Goal: Navigation & Orientation: Find specific page/section

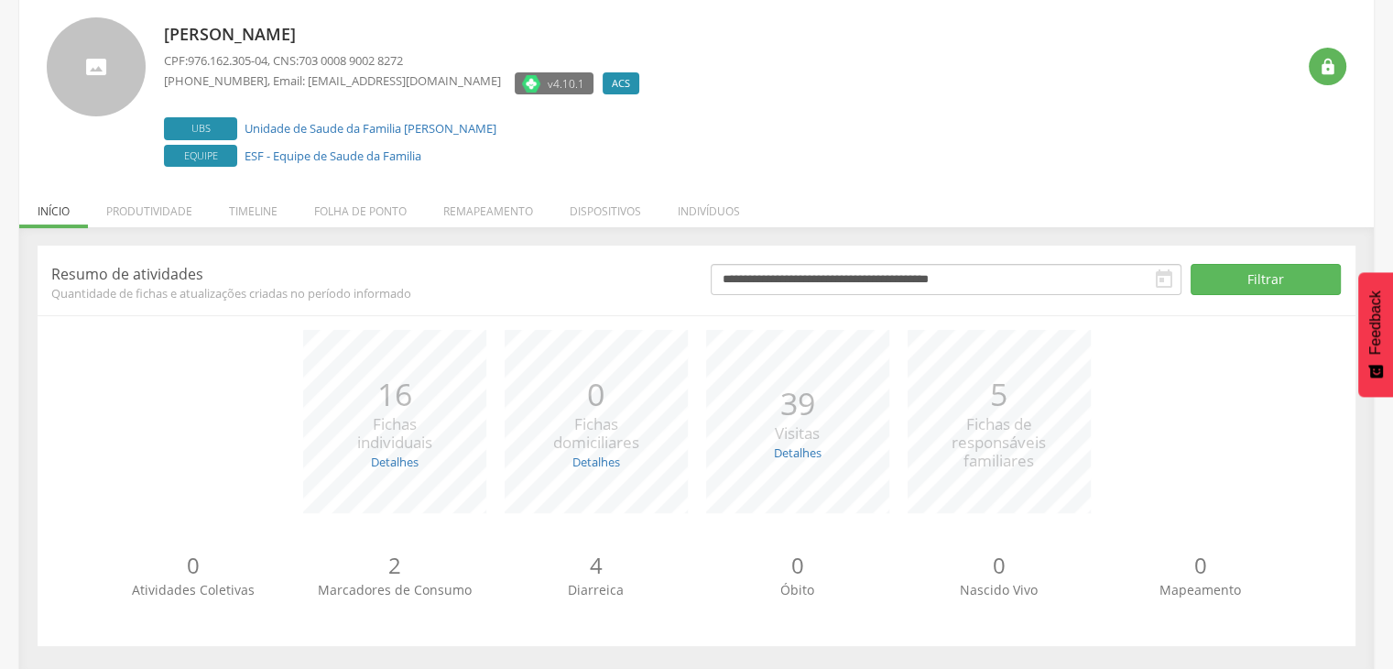
scroll to position [111, 0]
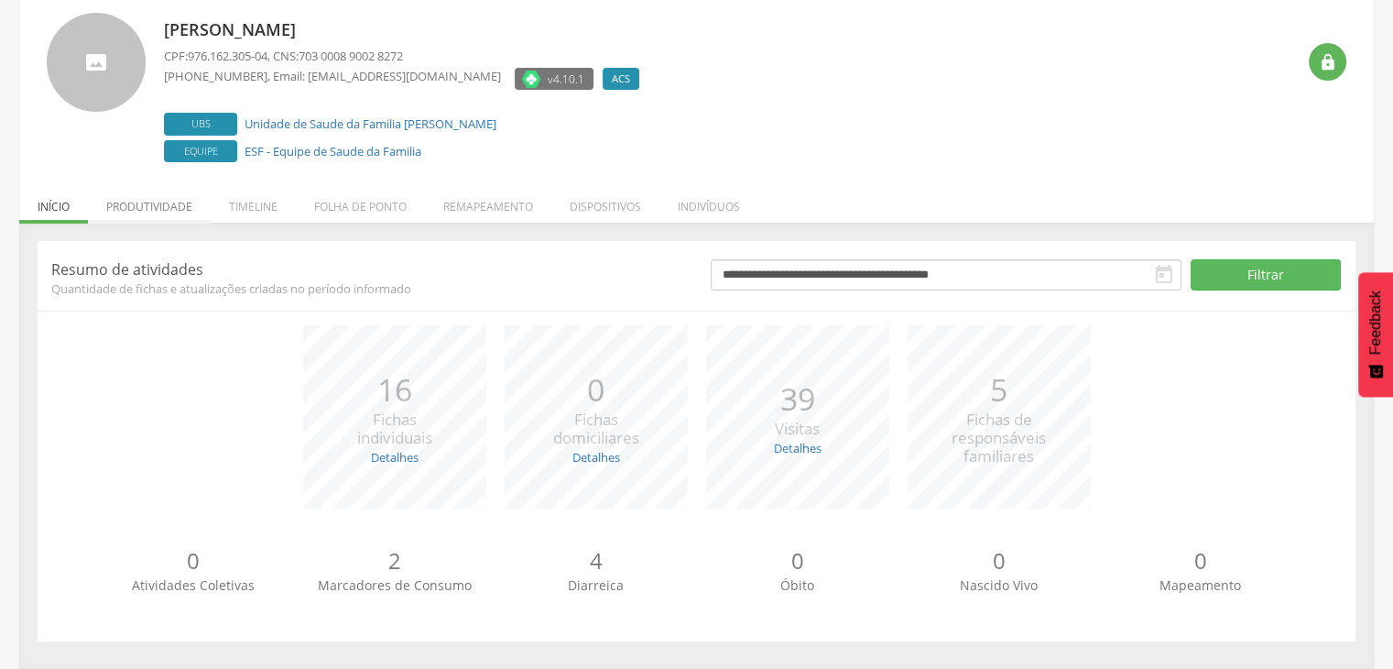
click at [158, 196] on li "Produtividade" at bounding box center [149, 201] width 123 height 43
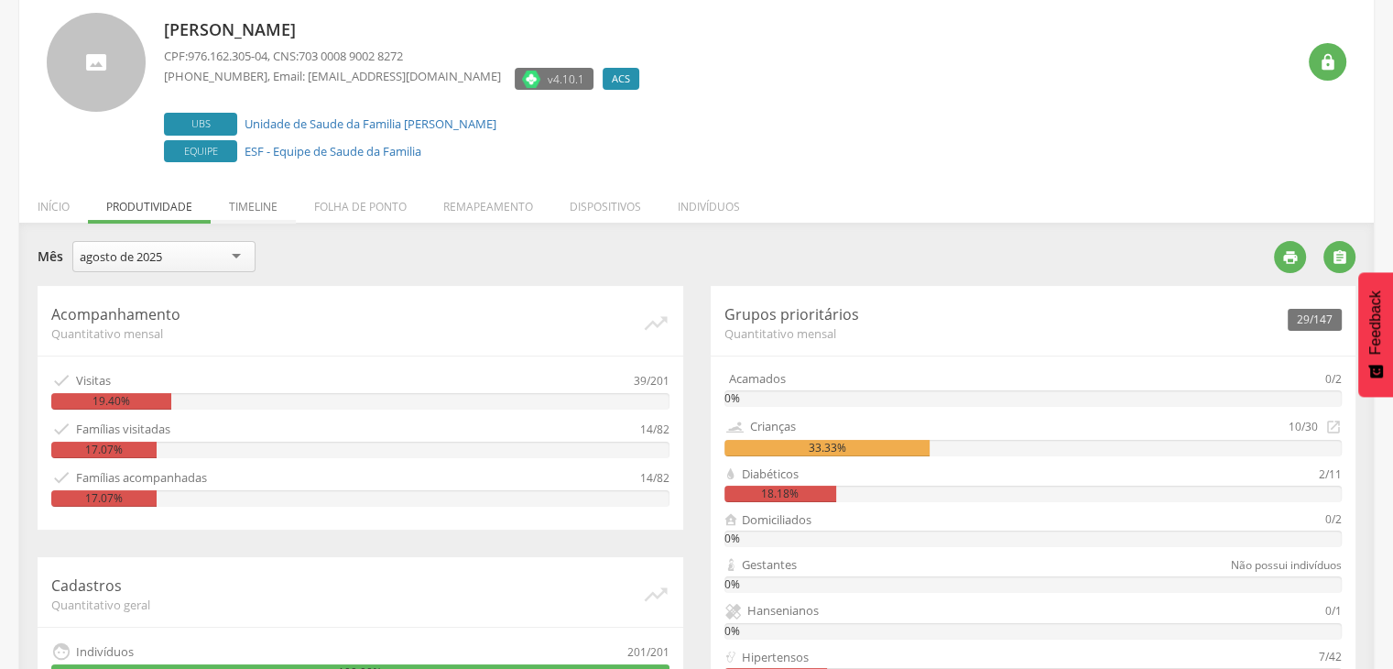
click at [275, 196] on li "Timeline" at bounding box center [253, 201] width 85 height 43
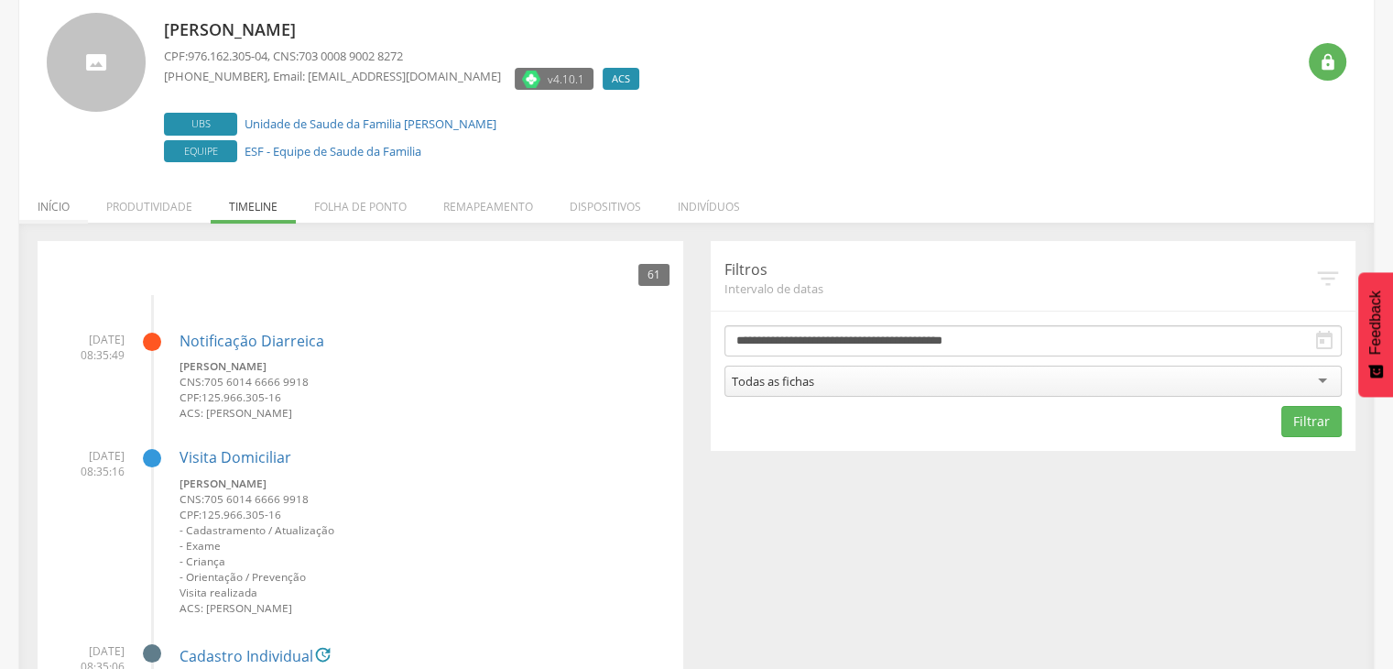
click at [67, 202] on li "Início" at bounding box center [53, 201] width 69 height 43
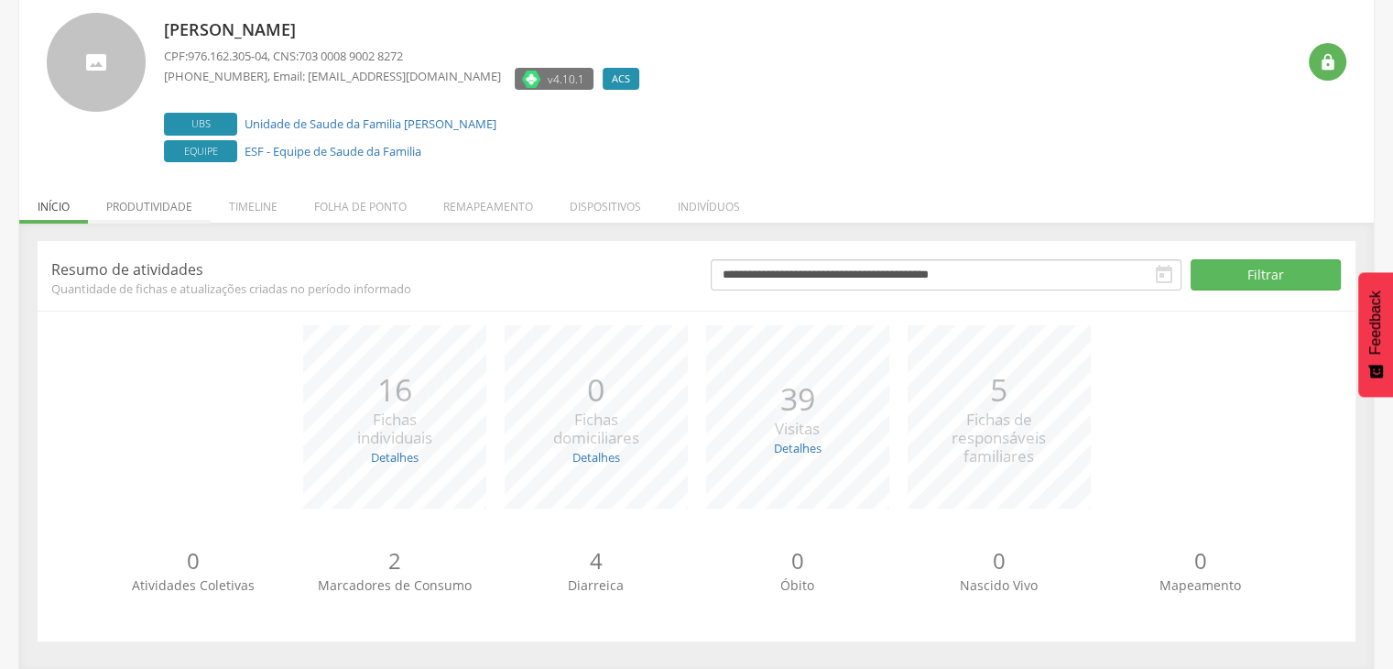
click at [161, 210] on li "Produtividade" at bounding box center [149, 201] width 123 height 43
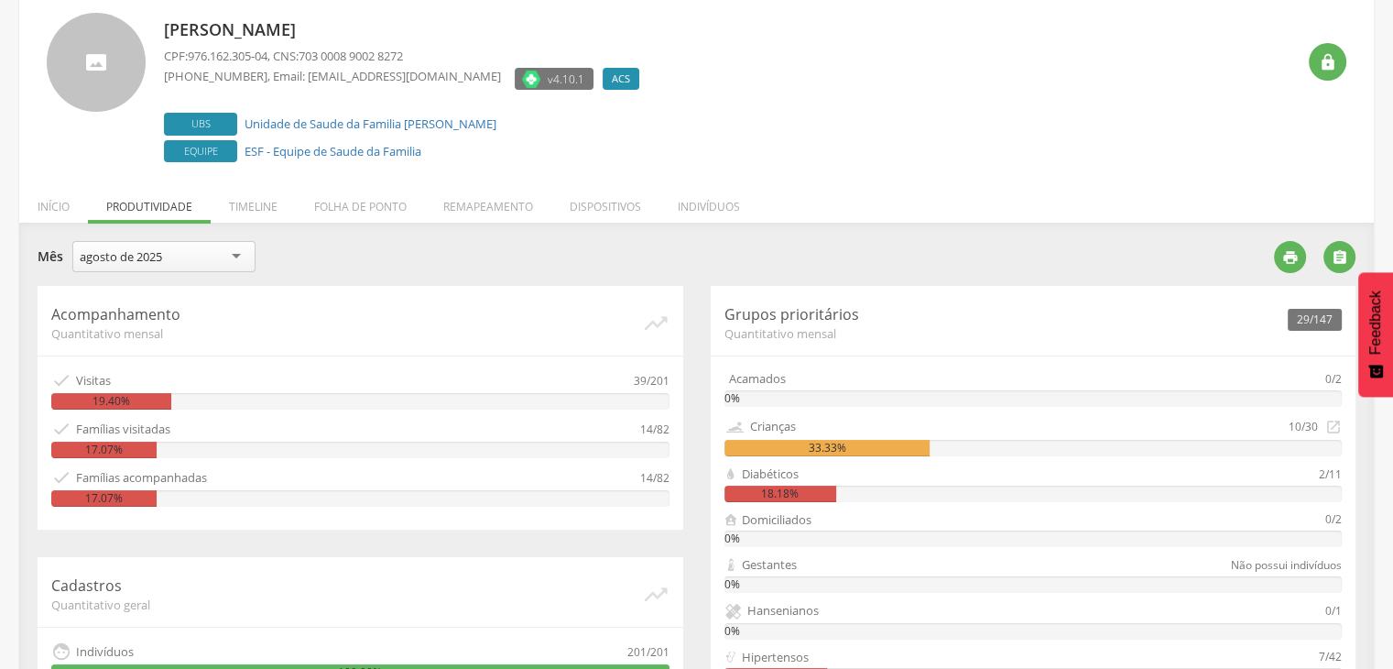
click at [237, 248] on div "agosto de 2025" at bounding box center [163, 256] width 183 height 31
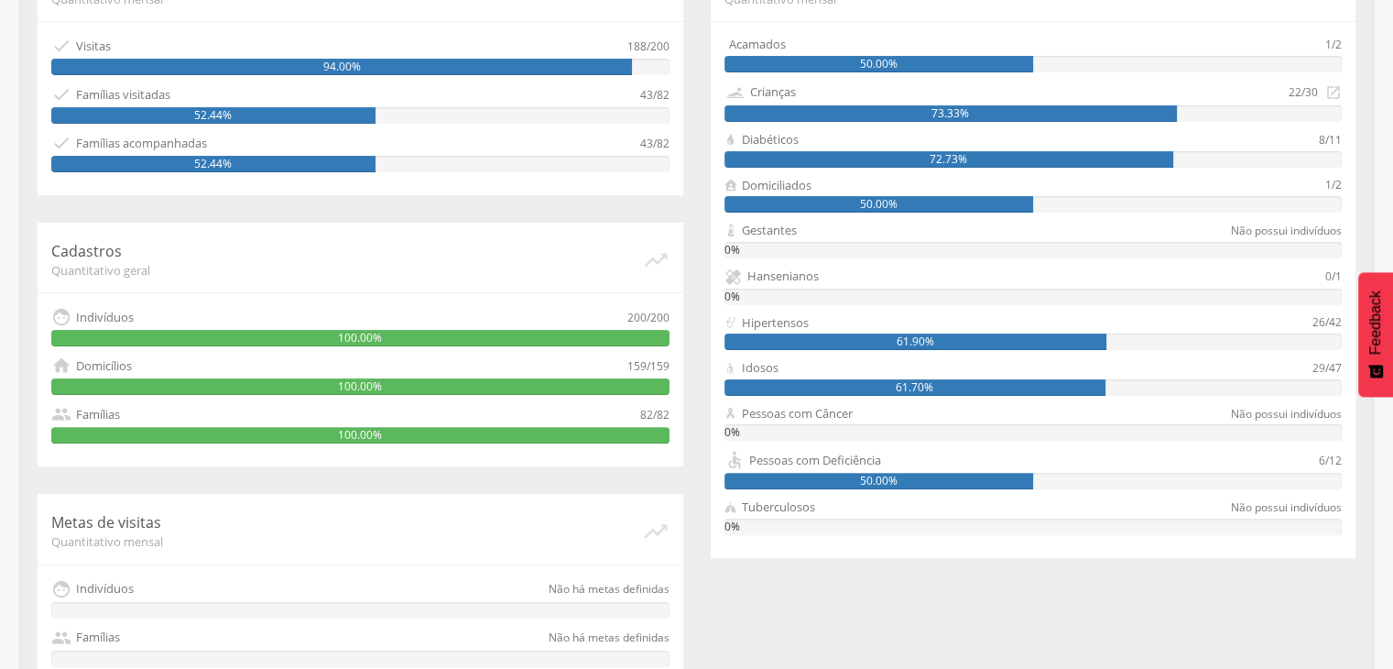
scroll to position [493, 0]
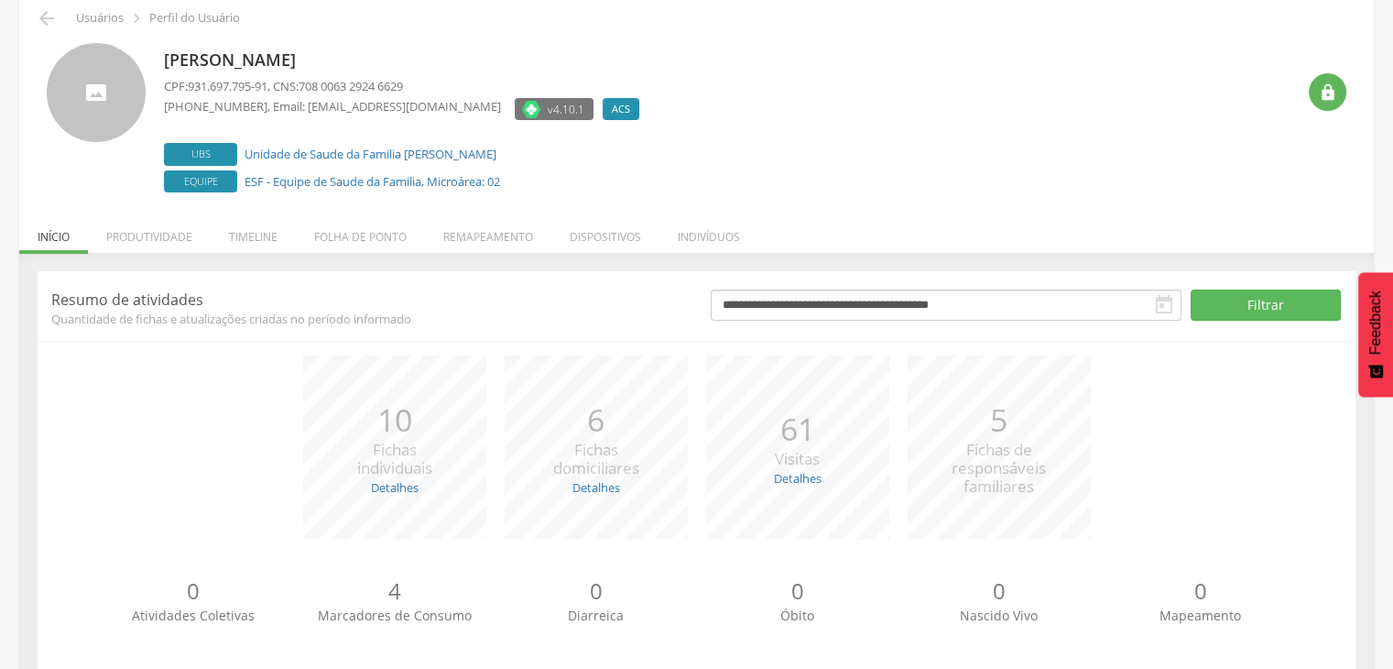
scroll to position [111, 0]
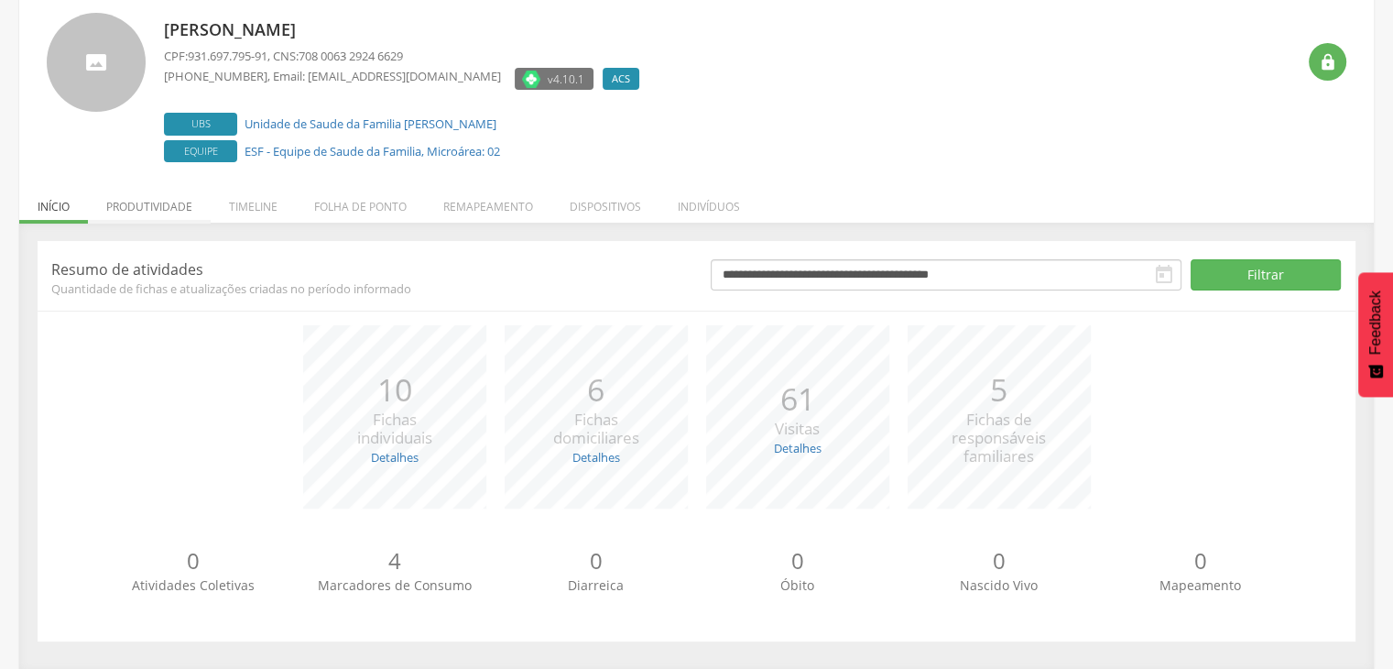
click at [168, 210] on li "Produtividade" at bounding box center [149, 201] width 123 height 43
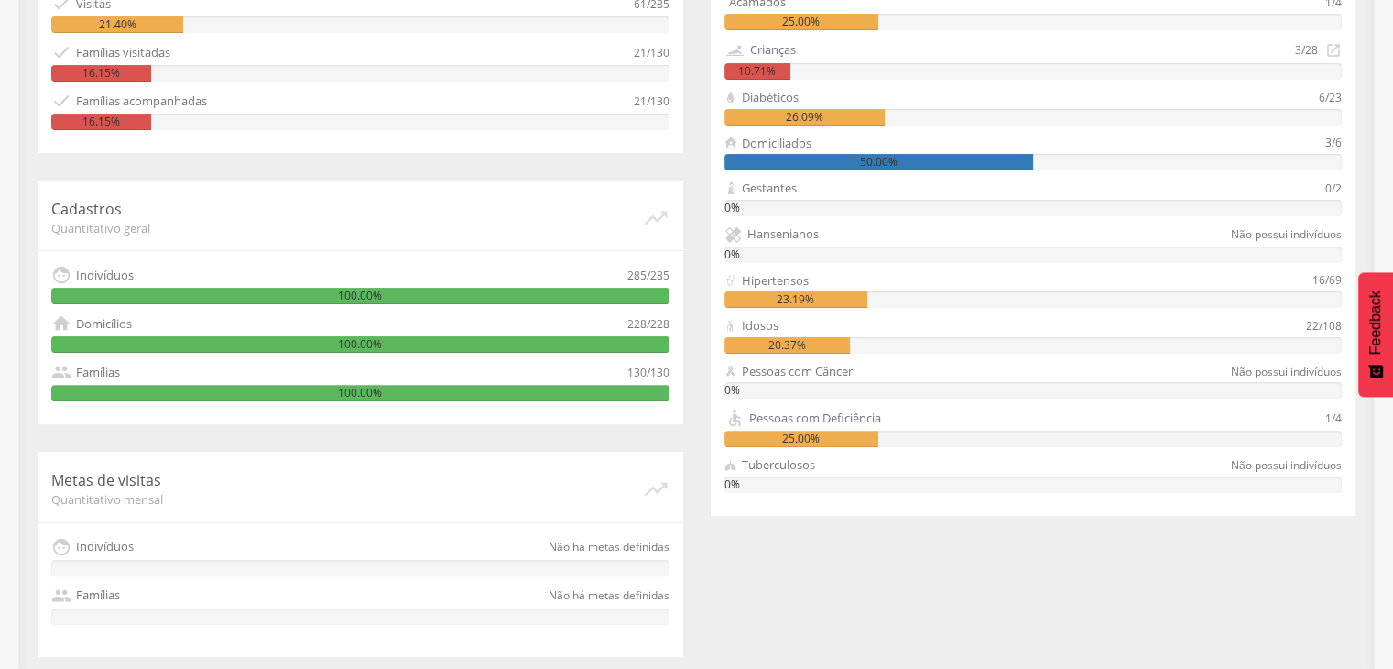
scroll to position [218, 0]
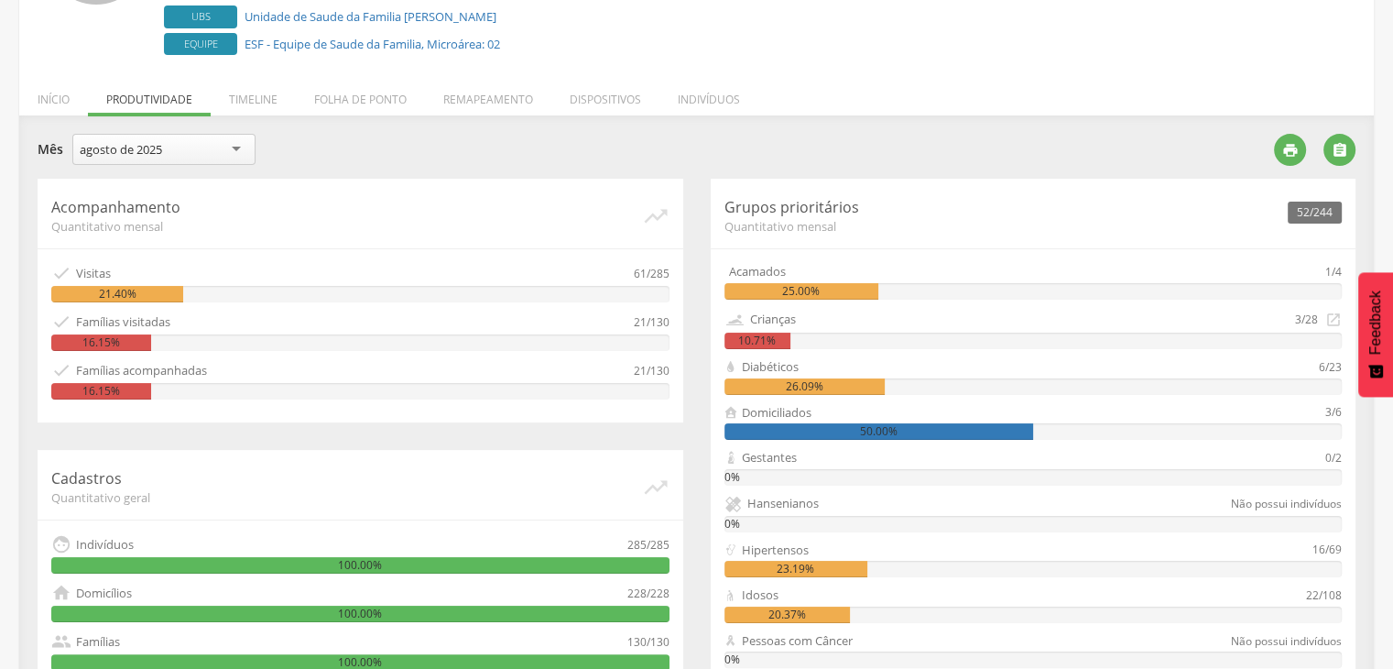
click at [231, 148] on div "agosto de 2025" at bounding box center [163, 149] width 183 height 31
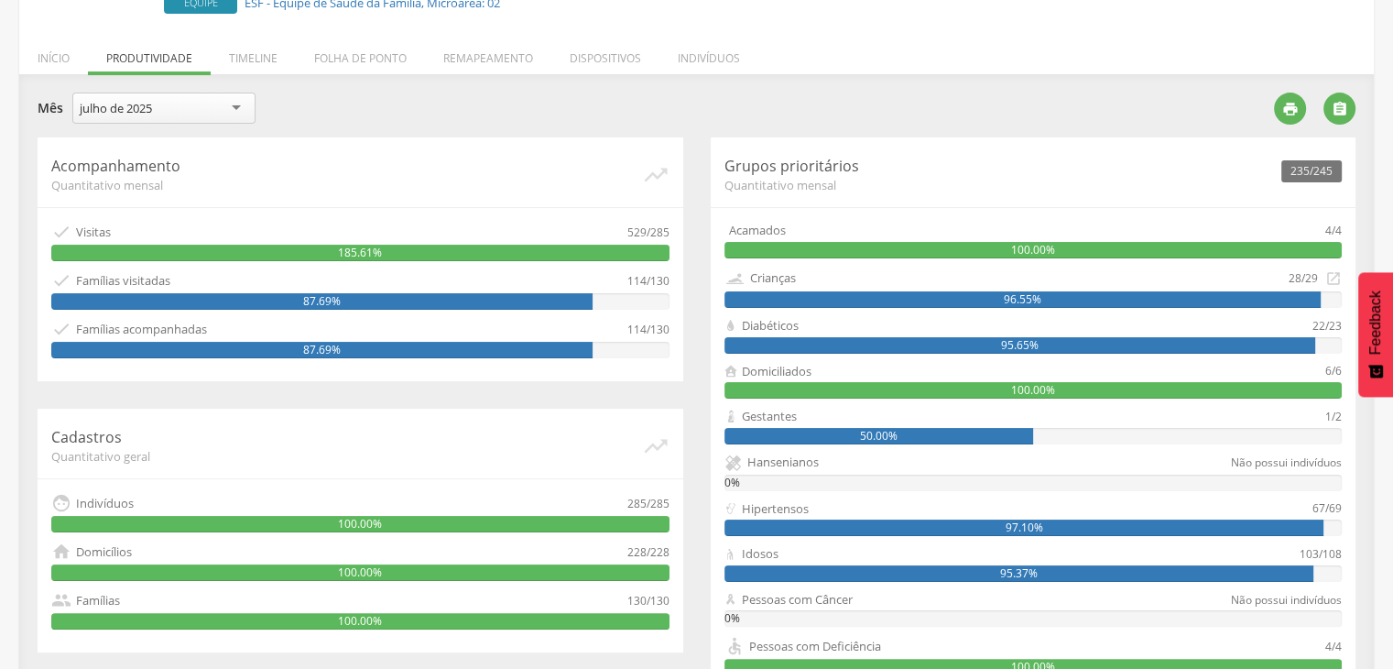
scroll to position [310, 0]
